Goal: Navigation & Orientation: Find specific page/section

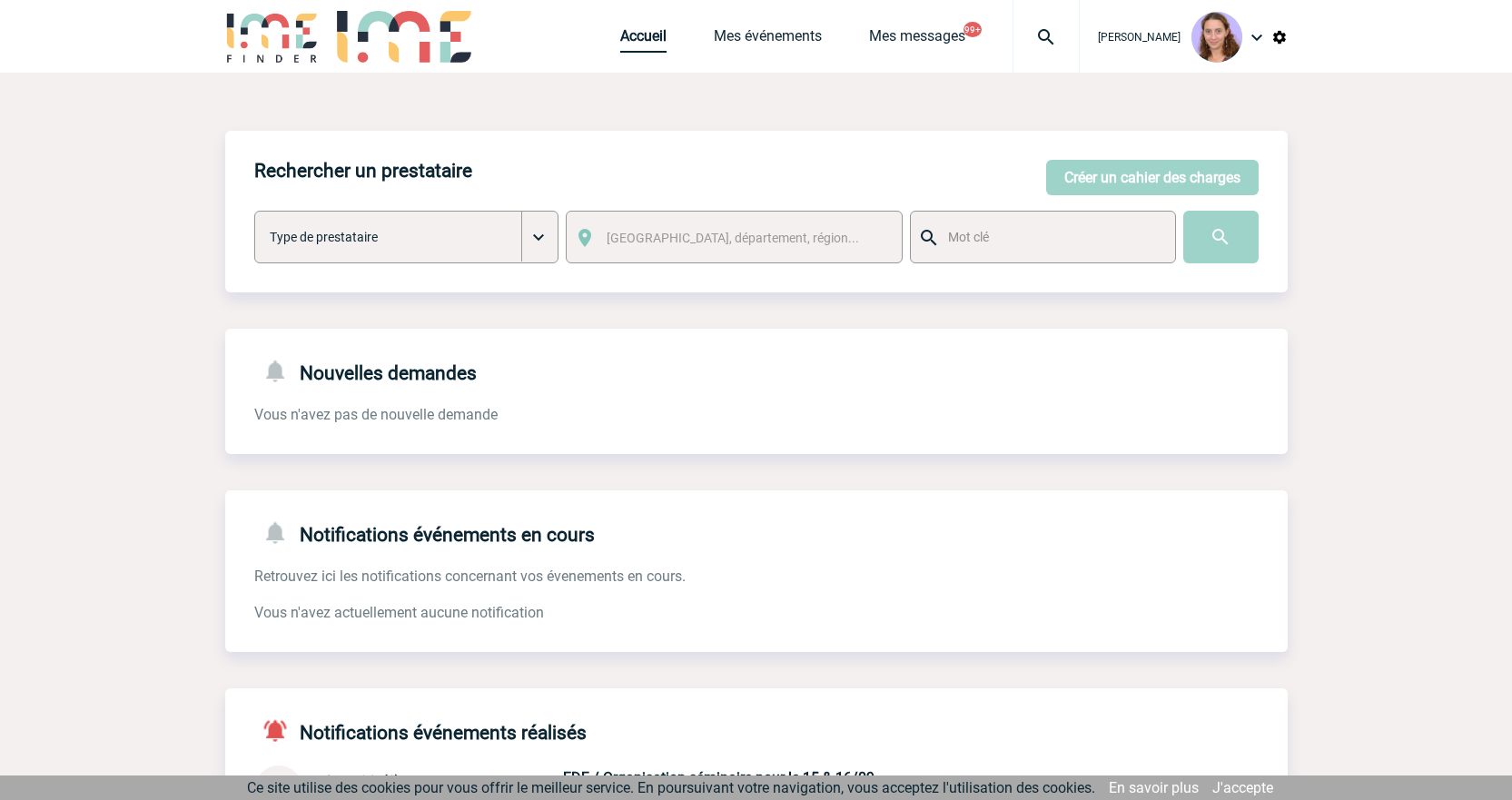
click at [658, 36] on link "Accueil" at bounding box center [643, 39] width 46 height 25
click at [642, 38] on link "Accueil" at bounding box center [643, 39] width 46 height 25
